Goal: Information Seeking & Learning: Find contact information

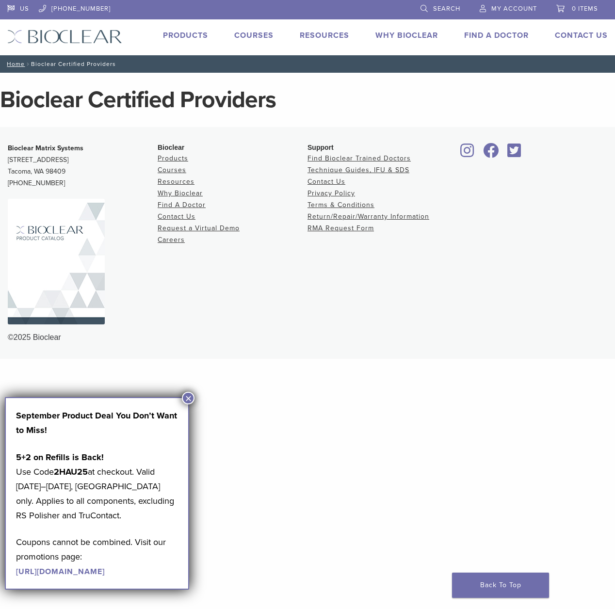
click at [183, 359] on html "US 1.855.712.5327 Search My Account 0 items Cart No products in the cart. Back …" at bounding box center [307, 179] width 615 height 359
click at [183, 399] on button "×" at bounding box center [188, 398] width 13 height 13
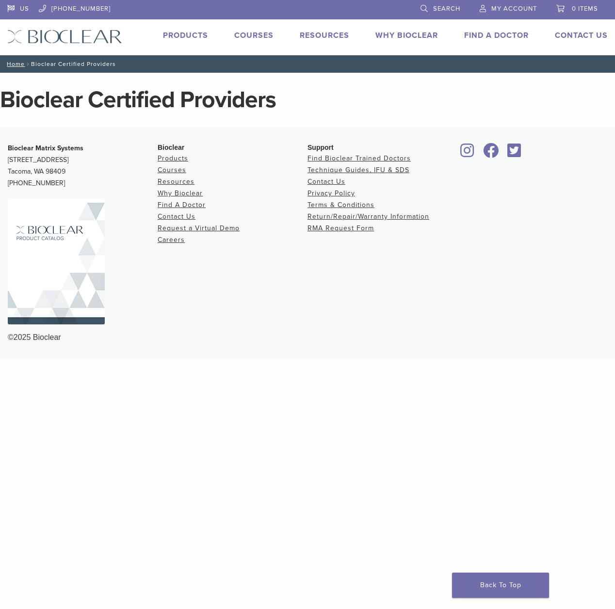
click at [491, 31] on link "Find A Doctor" at bounding box center [496, 36] width 65 height 10
click at [488, 37] on link "Find A Doctor" at bounding box center [496, 36] width 65 height 10
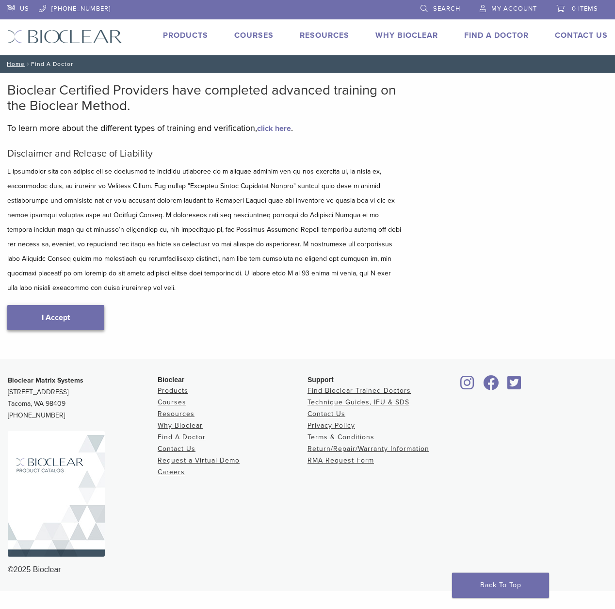
click at [36, 309] on link "I Accept" at bounding box center [55, 317] width 97 height 25
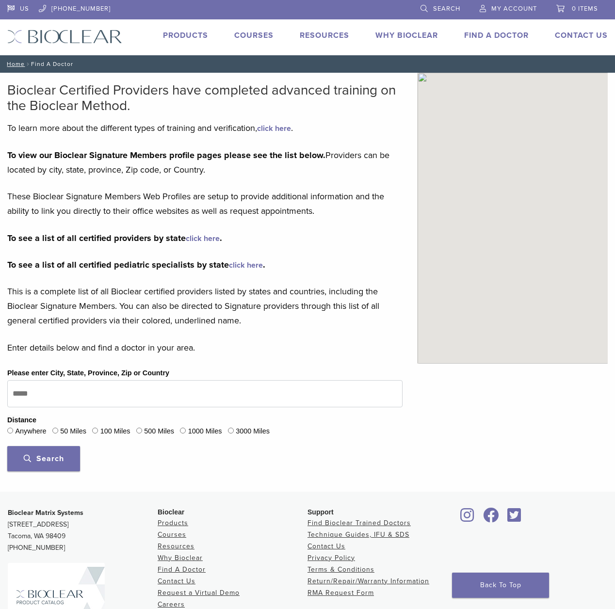
type input "*****"
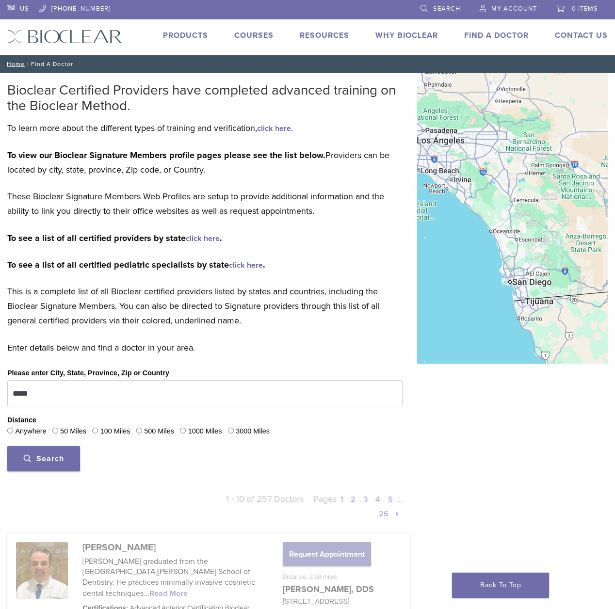
click at [42, 457] on span "Search" at bounding box center [44, 459] width 40 height 10
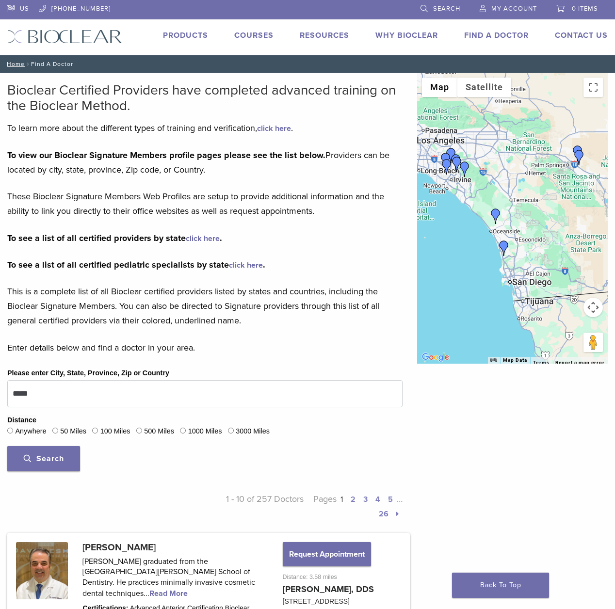
click at [60, 428] on div "50 Miles" at bounding box center [69, 431] width 34 height 13
click at [53, 449] on button "Search" at bounding box center [43, 458] width 73 height 25
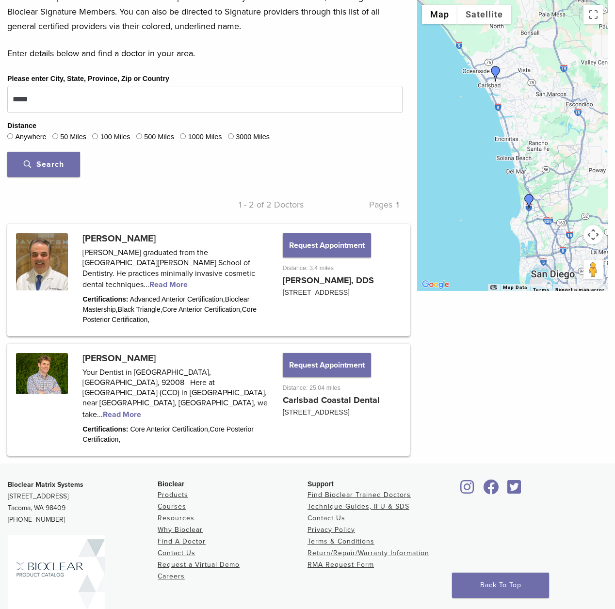
scroll to position [311, 0]
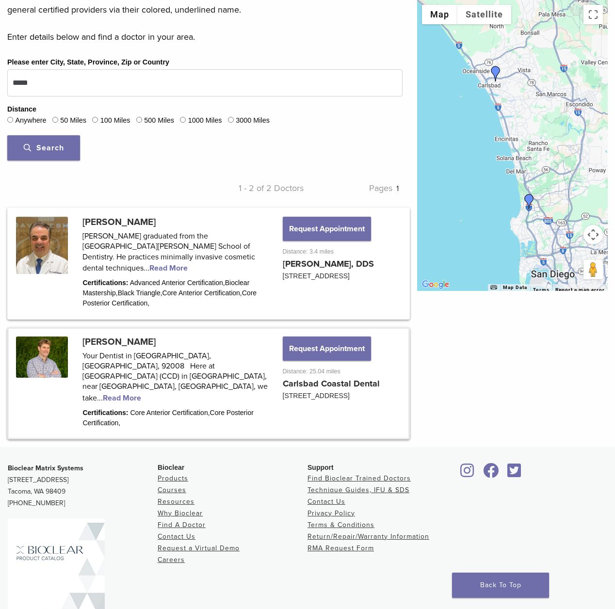
click at [176, 374] on link at bounding box center [209, 383] width 400 height 109
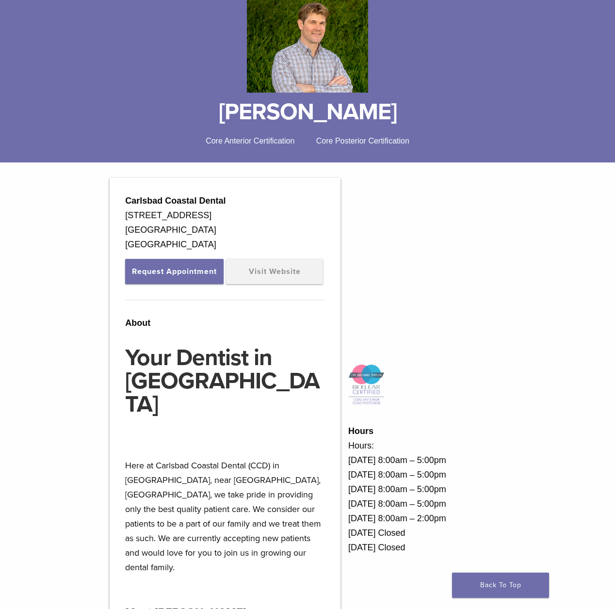
scroll to position [14, 0]
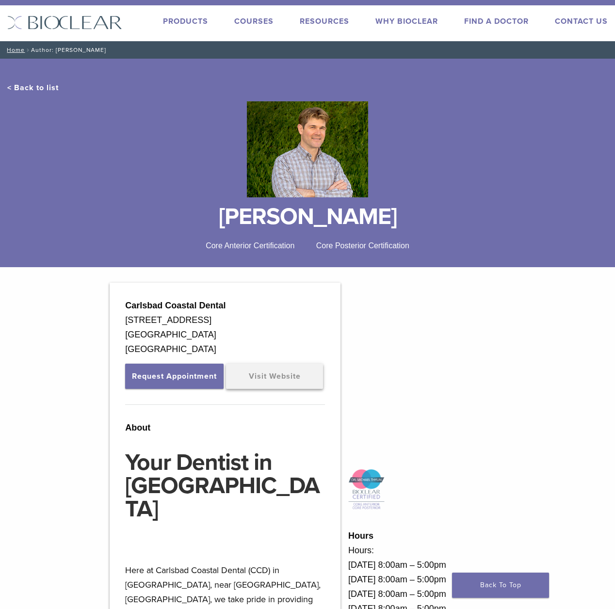
click at [257, 378] on link "Visit Website" at bounding box center [274, 376] width 97 height 25
